Goal: Task Accomplishment & Management: Manage account settings

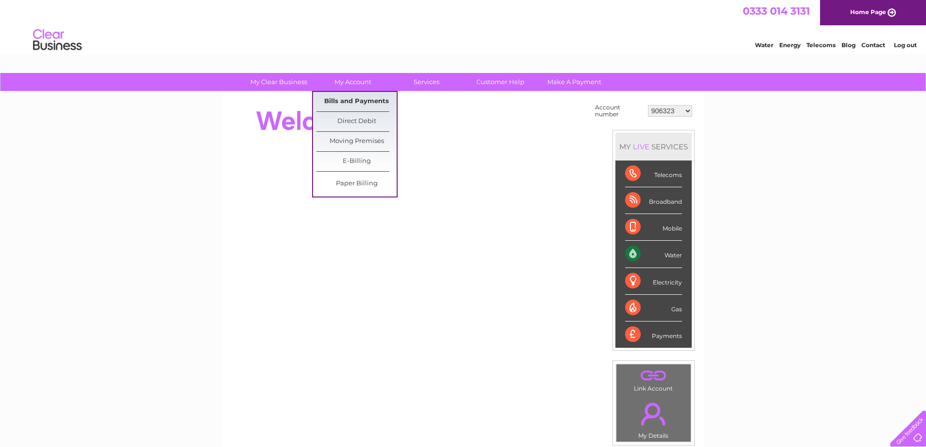
click at [348, 99] on link "Bills and Payments" at bounding box center [356, 101] width 80 height 19
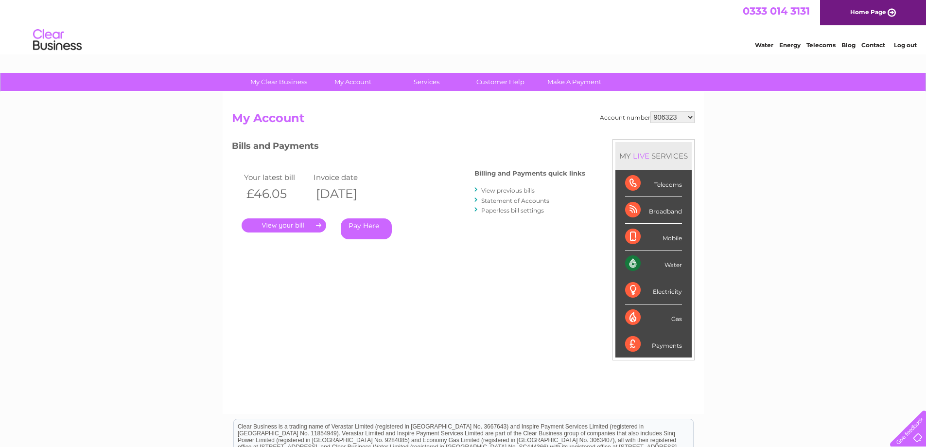
click at [278, 227] on link "." at bounding box center [284, 225] width 85 height 14
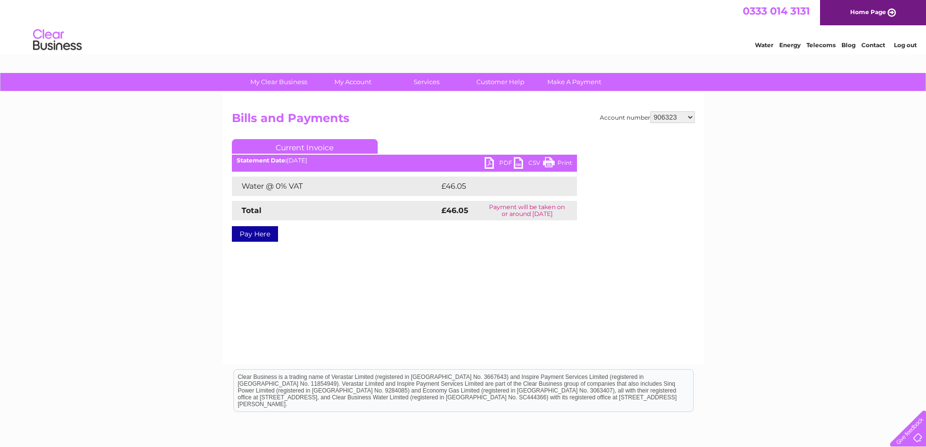
click at [488, 160] on link "PDF" at bounding box center [499, 164] width 29 height 14
click at [903, 39] on li "Log out" at bounding box center [905, 45] width 29 height 12
click at [903, 42] on link "Log out" at bounding box center [905, 44] width 23 height 7
